Goal: Task Accomplishment & Management: Manage account settings

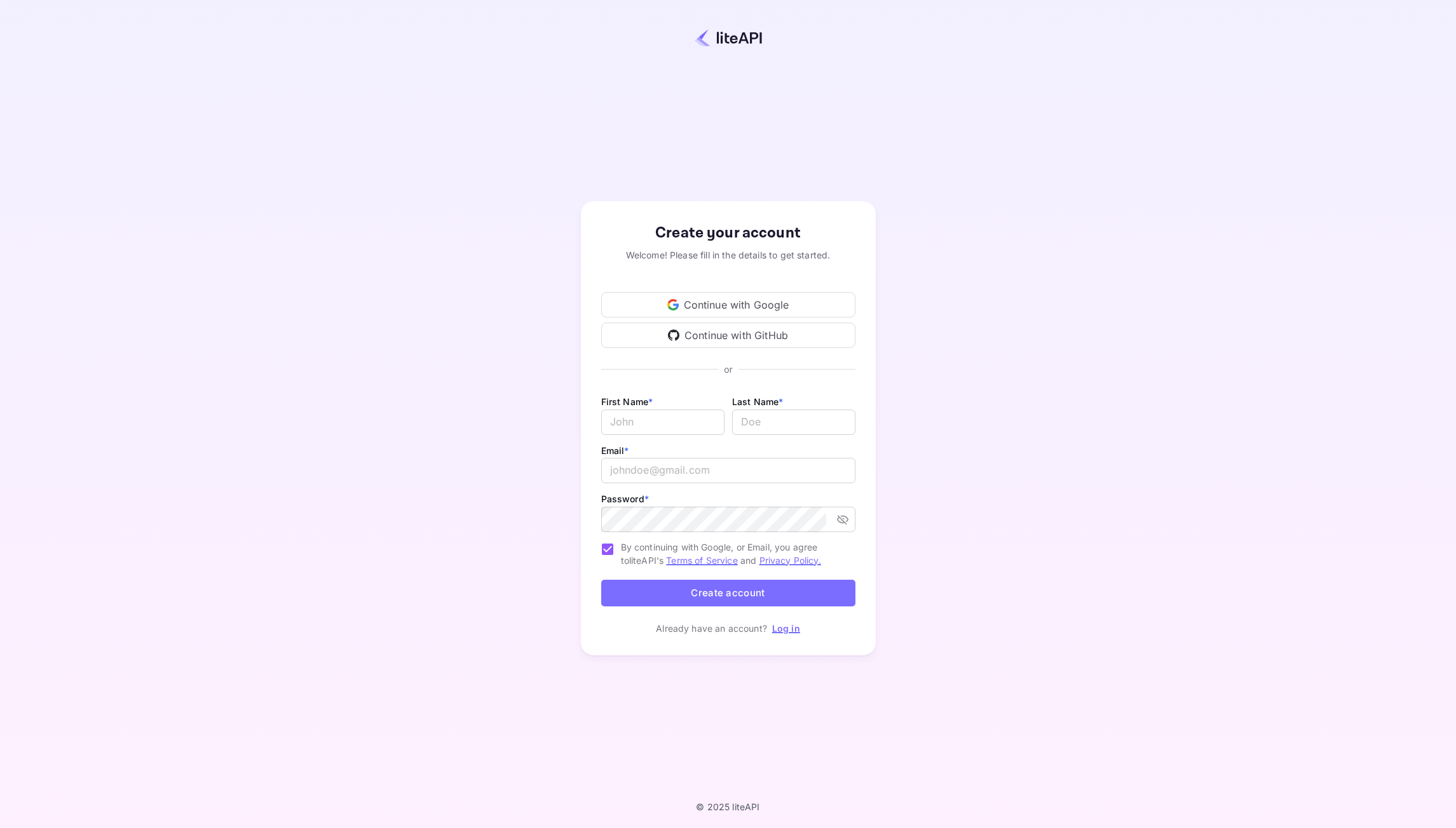
click at [636, 301] on div "Continue with Google" at bounding box center [728, 304] width 254 height 25
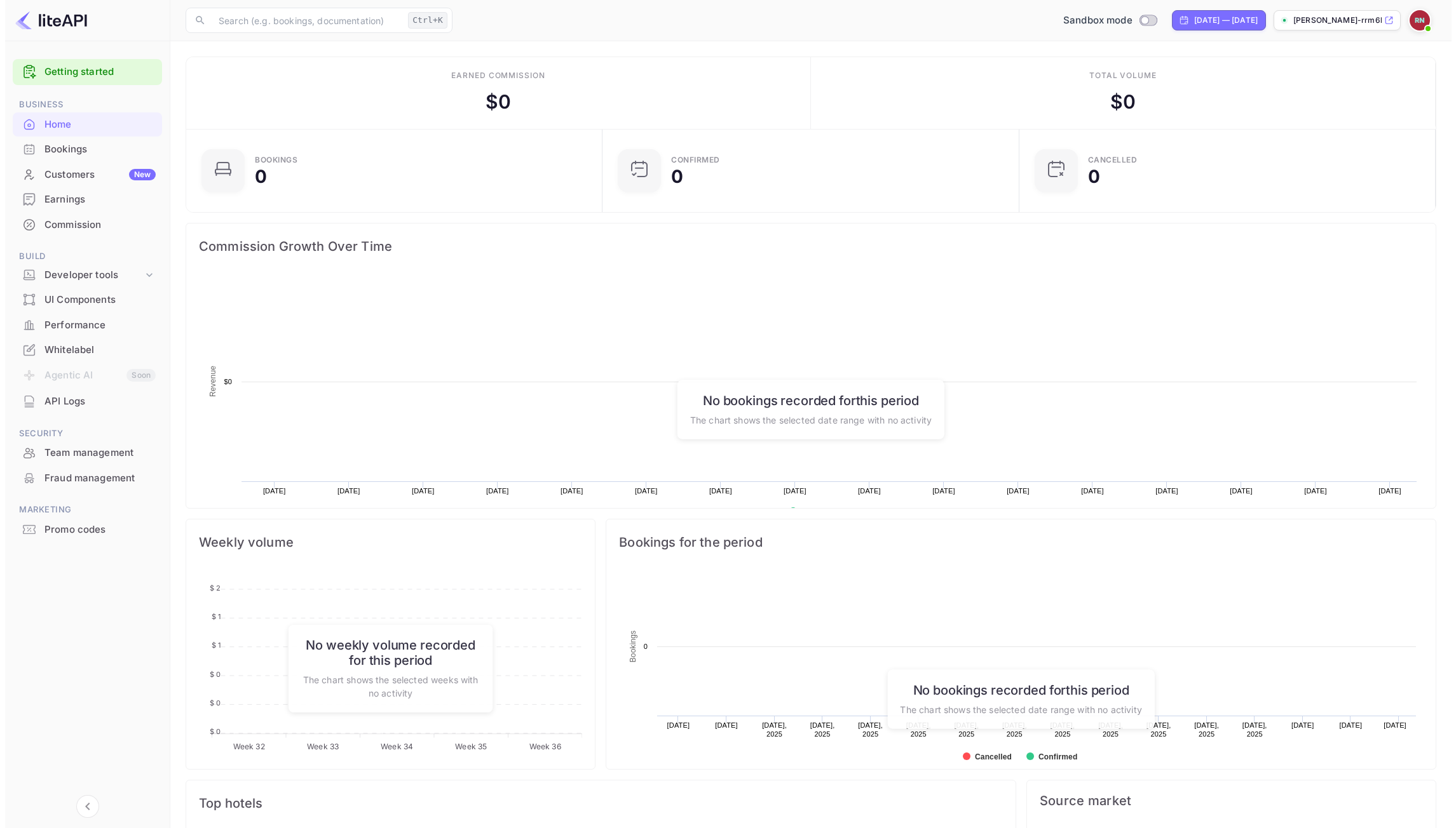
scroll to position [197, 400]
click at [83, 268] on div "Developer tools" at bounding box center [89, 276] width 99 height 14
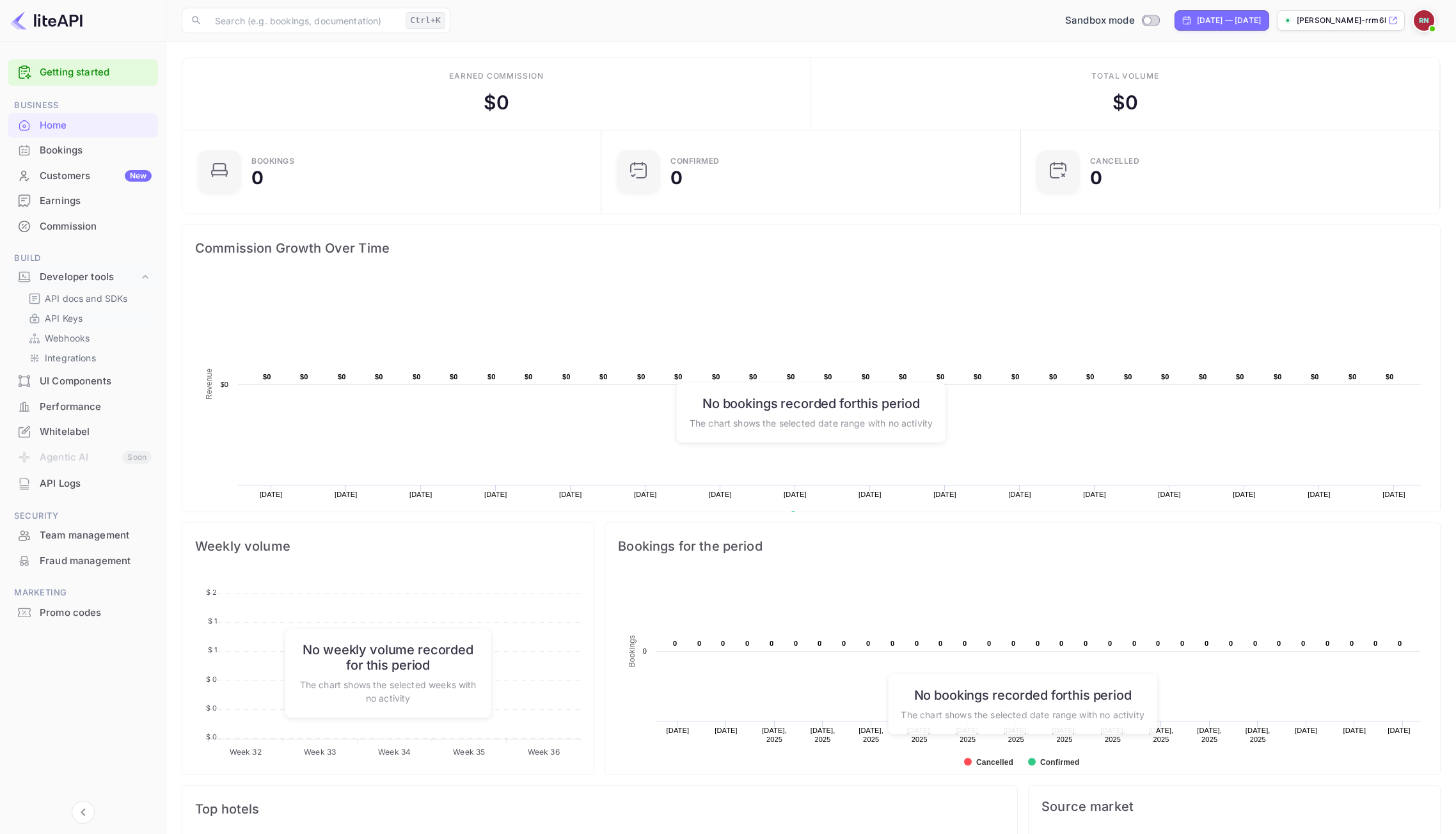
click at [108, 315] on link "API Keys" at bounding box center [88, 318] width 120 height 13
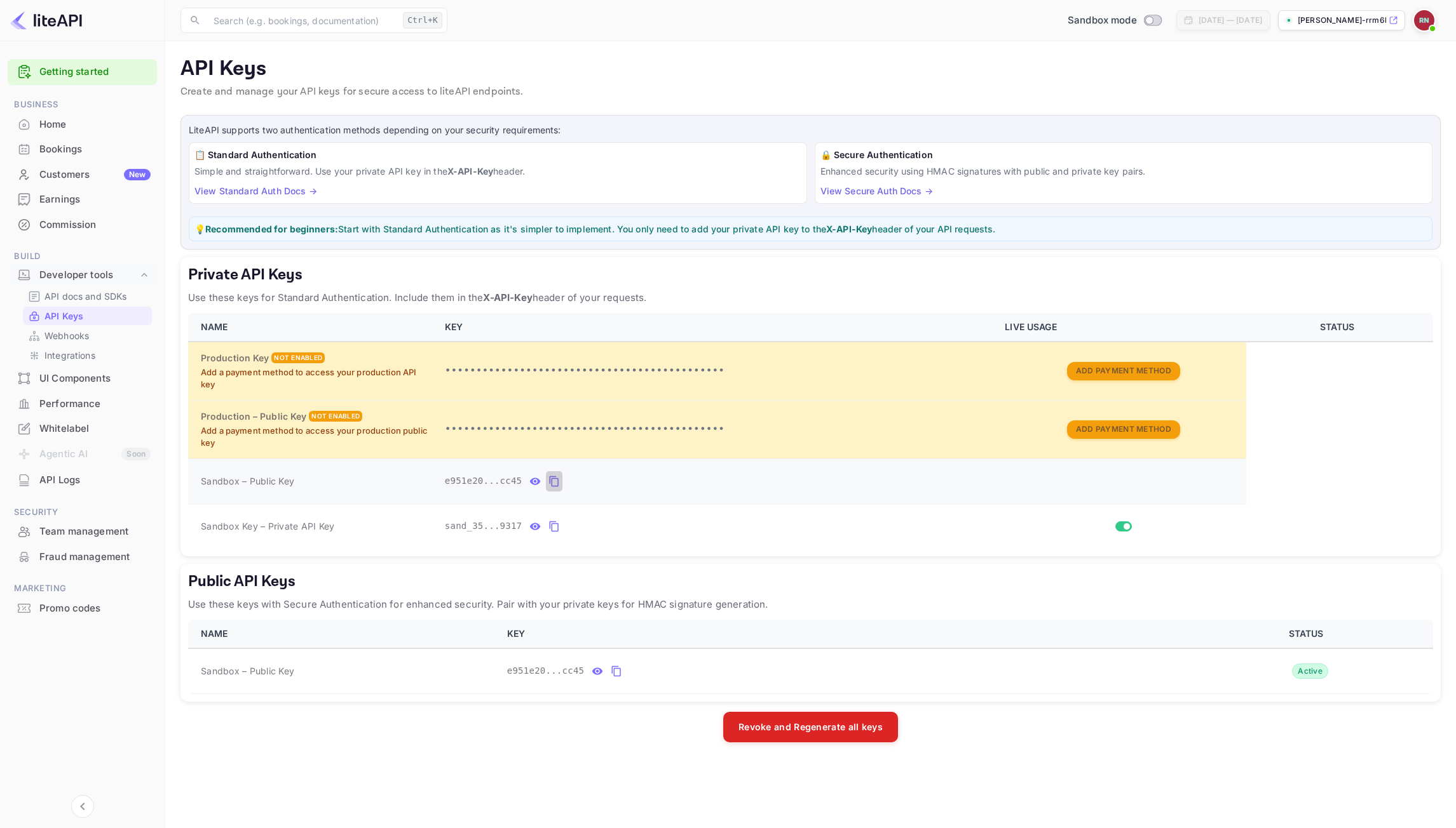
click at [554, 477] on button "private api keys table" at bounding box center [554, 482] width 17 height 20
click at [550, 524] on icon "private api keys table" at bounding box center [554, 527] width 9 height 11
click at [552, 523] on icon "private api keys table" at bounding box center [554, 527] width 12 height 15
click at [682, 109] on main "API Keys Create and manage your API keys for secure access to liteAPI endpoints…" at bounding box center [810, 434] width 1291 height 787
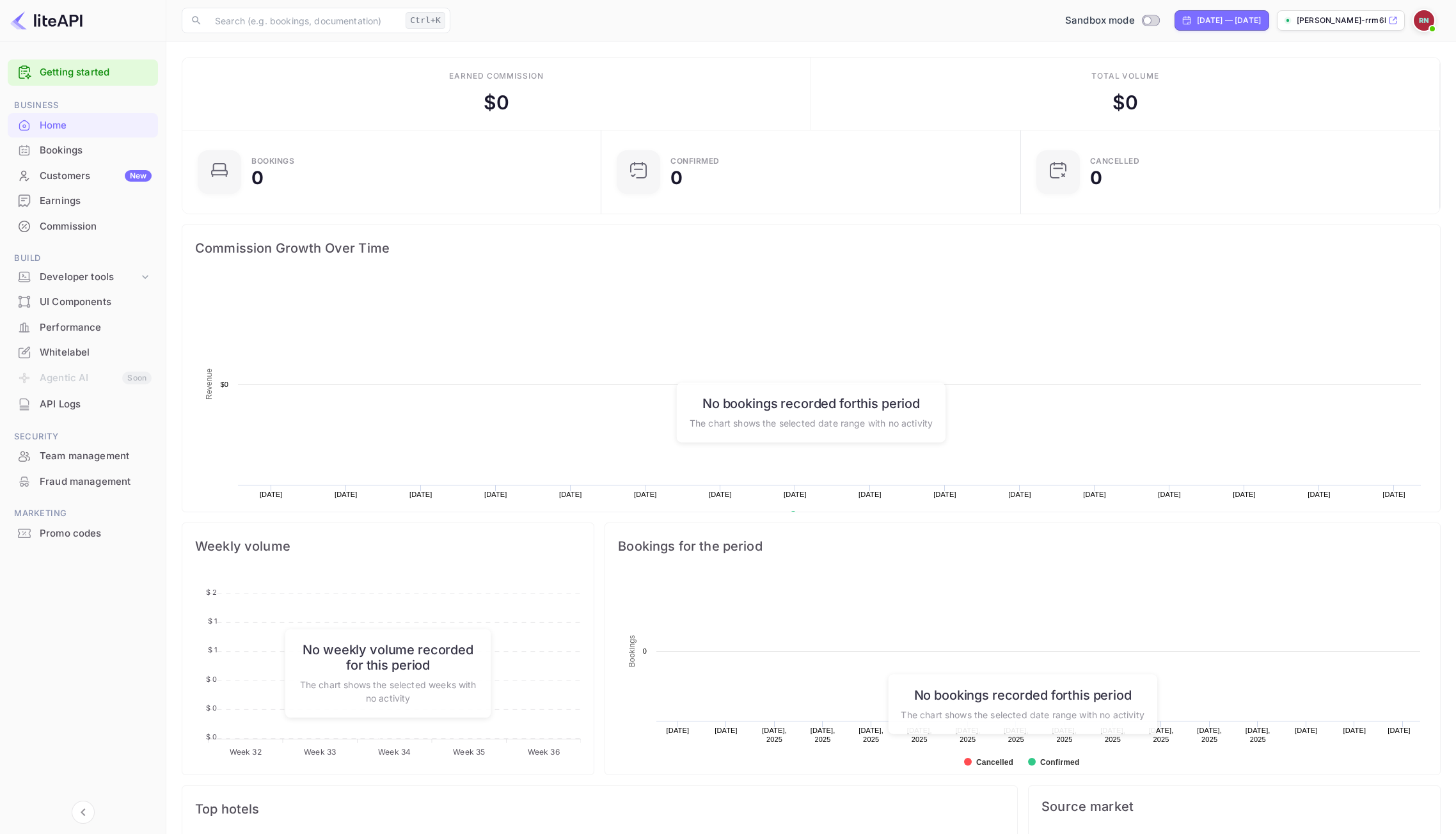
scroll to position [198, 402]
click at [84, 275] on div "Developer tools" at bounding box center [89, 278] width 99 height 15
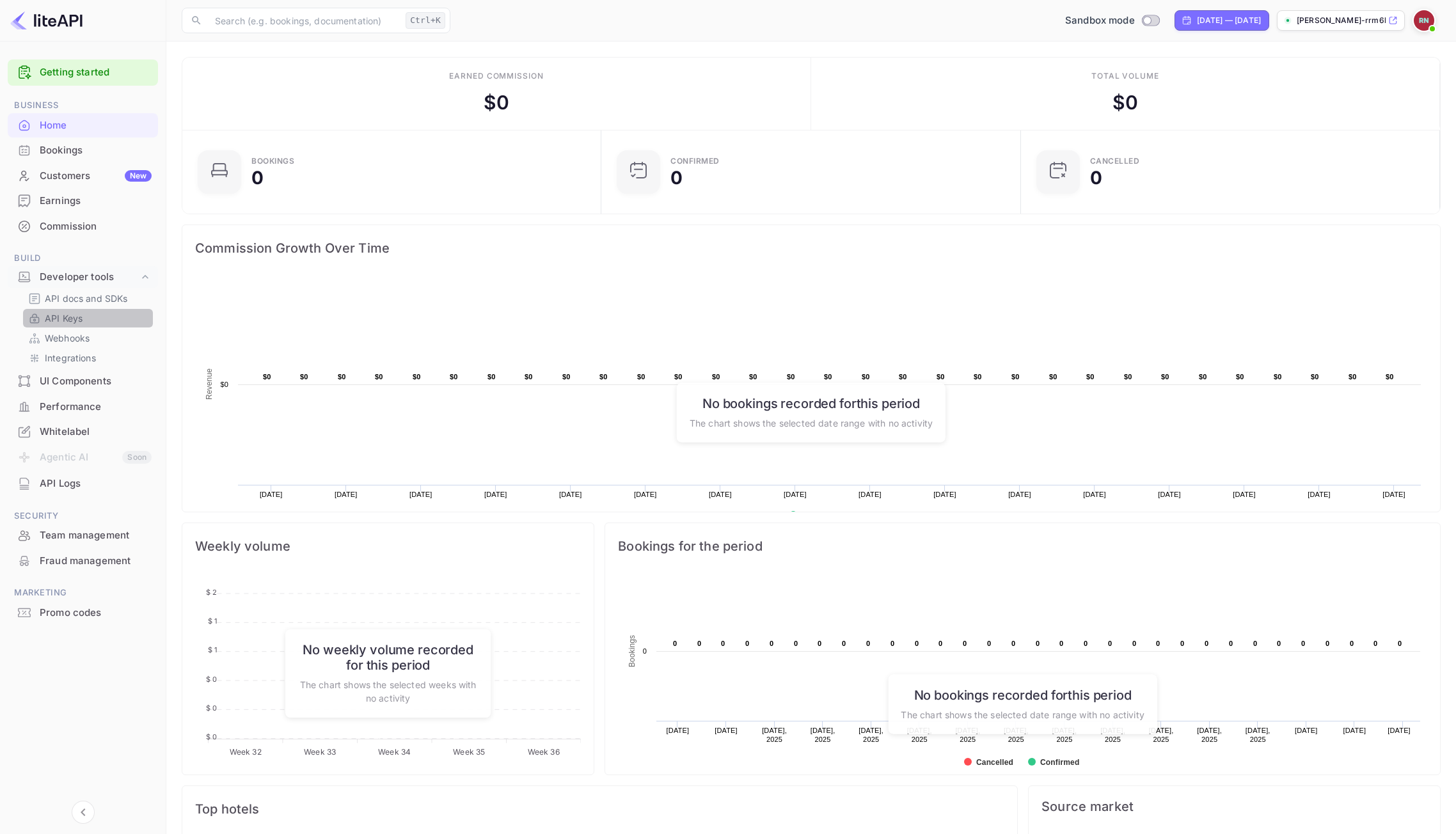
click at [85, 314] on link "API Keys" at bounding box center [88, 318] width 120 height 13
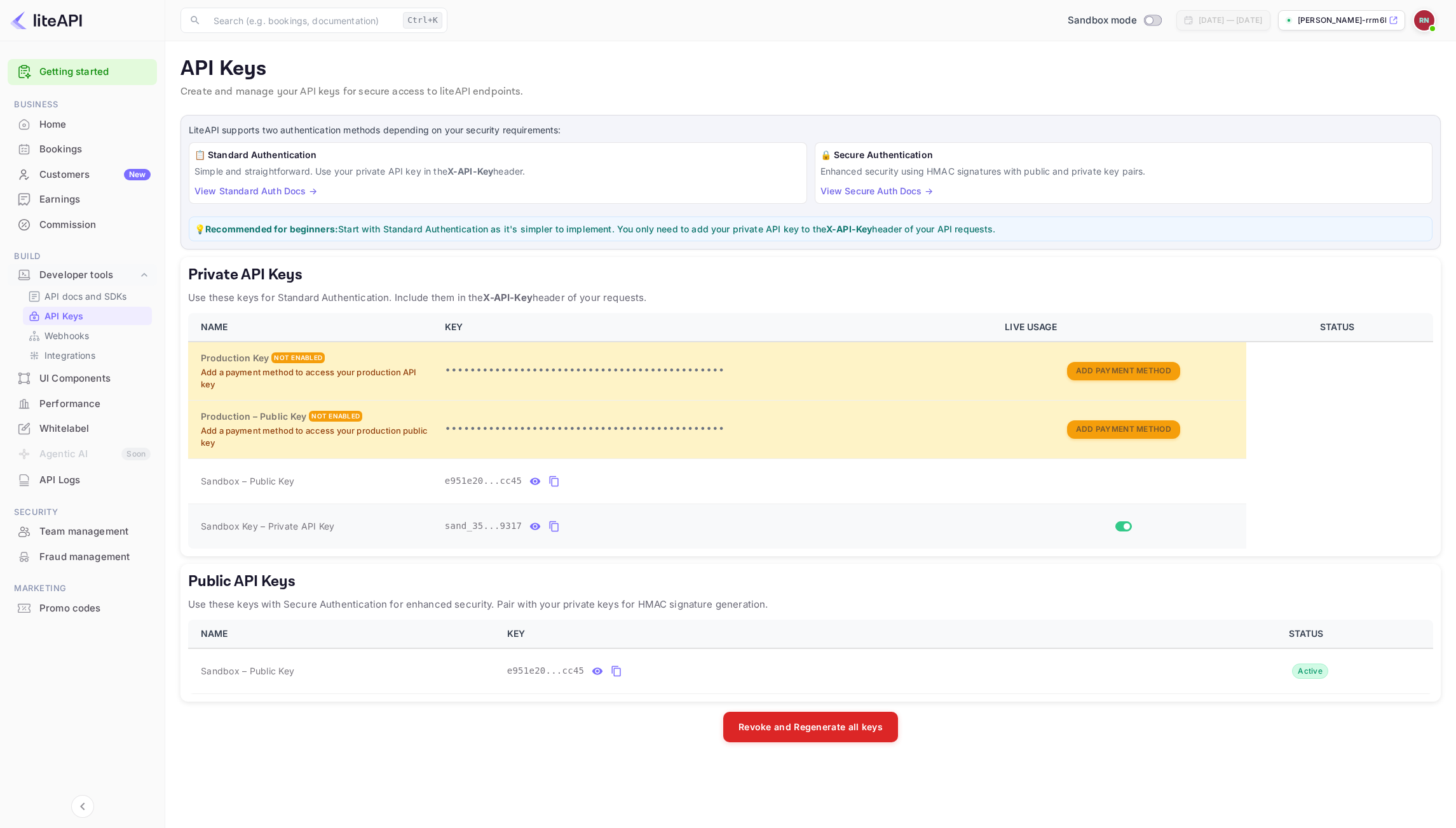
click at [551, 530] on icon "private api keys table" at bounding box center [554, 527] width 12 height 15
click at [925, 90] on p "Create and manage your API keys for secure access to liteAPI endpoints." at bounding box center [810, 92] width 1260 height 15
